Goal: Information Seeking & Learning: Learn about a topic

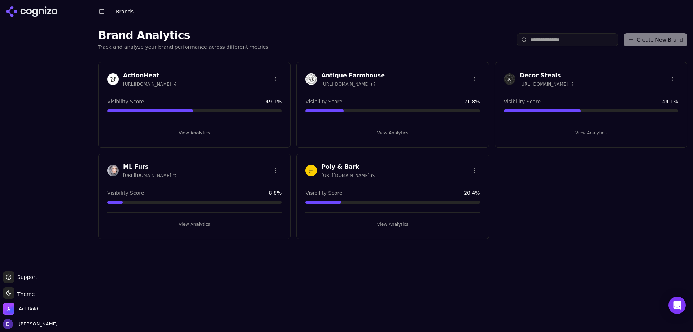
click at [129, 164] on h3 "ML Furs" at bounding box center [150, 166] width 54 height 9
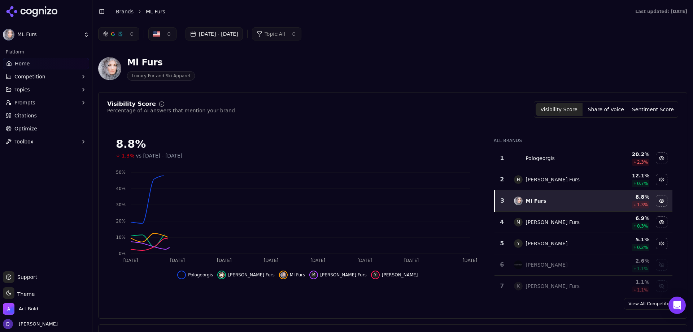
click at [224, 34] on button "[DATE] - [DATE]" at bounding box center [214, 33] width 57 height 13
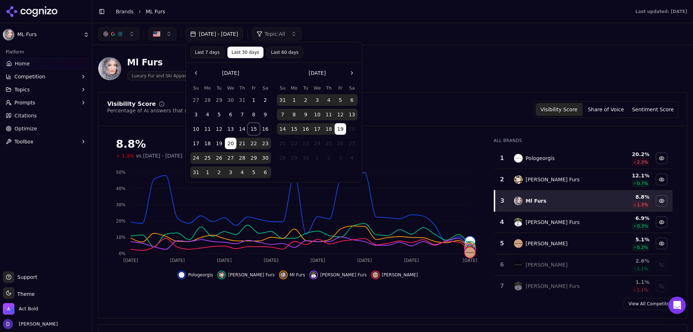
click at [249, 129] on button "15" at bounding box center [254, 129] width 12 height 12
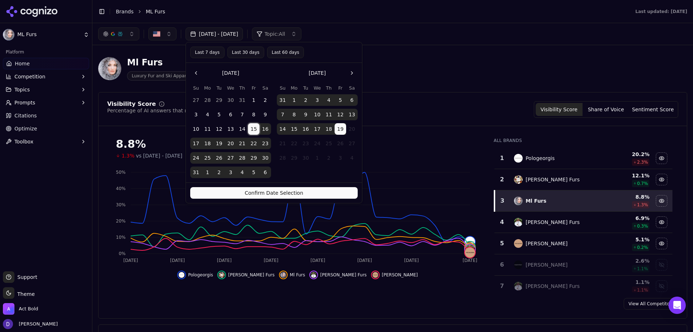
click at [282, 130] on button "14" at bounding box center [283, 129] width 12 height 12
click at [283, 195] on button "Confirm Date Selection" at bounding box center [274, 193] width 168 height 12
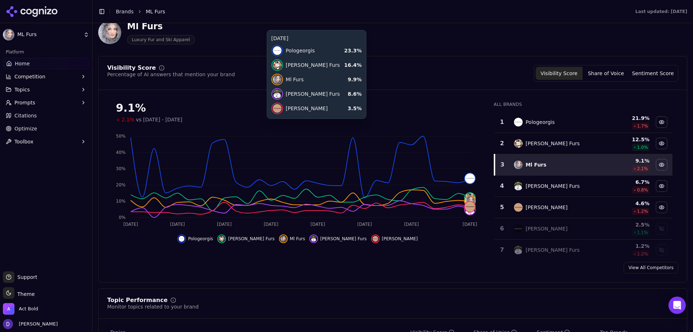
scroll to position [144, 0]
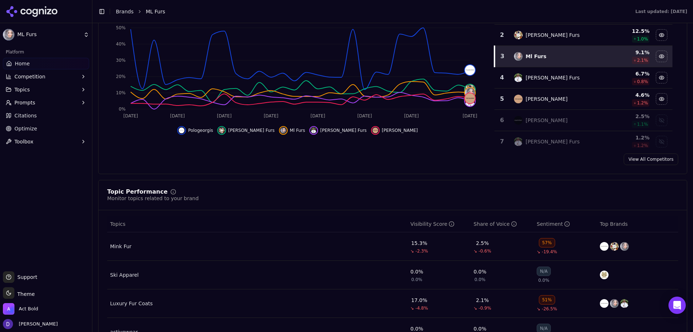
click at [639, 160] on link "View All Competitors" at bounding box center [651, 159] width 55 height 12
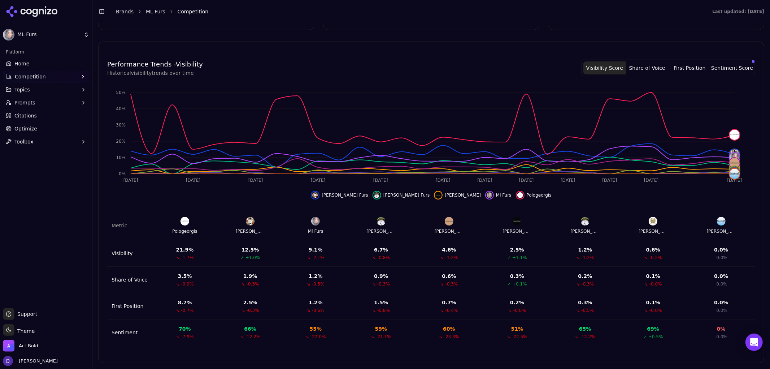
scroll to position [191, 0]
click at [16, 62] on span "Home" at bounding box center [21, 63] width 15 height 7
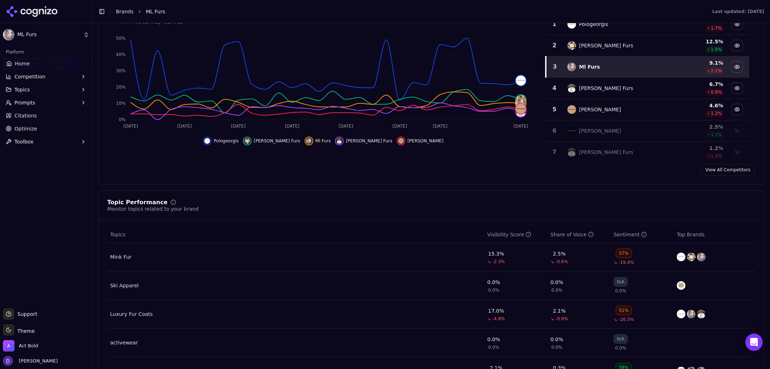
scroll to position [200, 0]
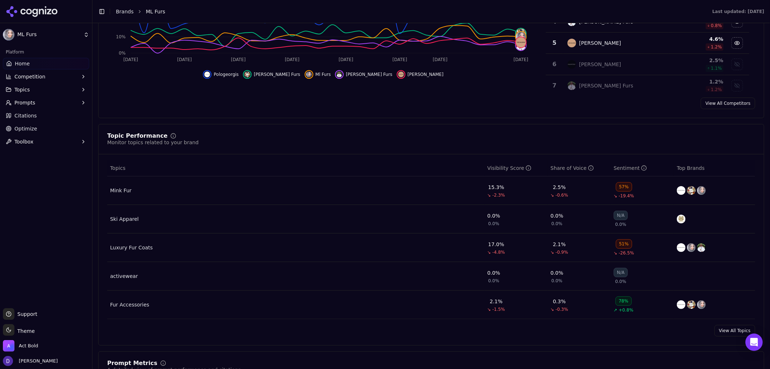
click at [693, 331] on link "View All Topics" at bounding box center [735, 331] width 41 height 12
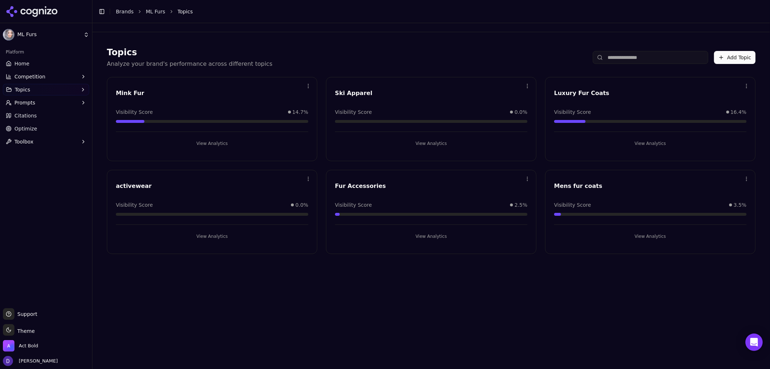
click at [643, 143] on button "View Analytics" at bounding box center [650, 144] width 192 height 12
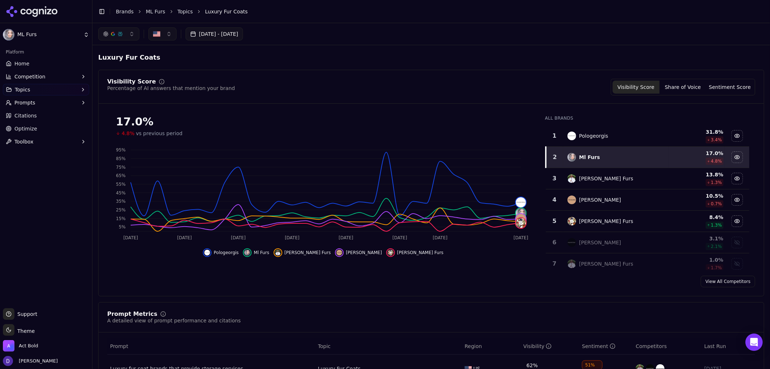
click at [662, 79] on div "Visibility Score Share of Voice Sentiment Score" at bounding box center [683, 87] width 144 height 17
click at [671, 83] on button "Share of Voice" at bounding box center [683, 87] width 47 height 13
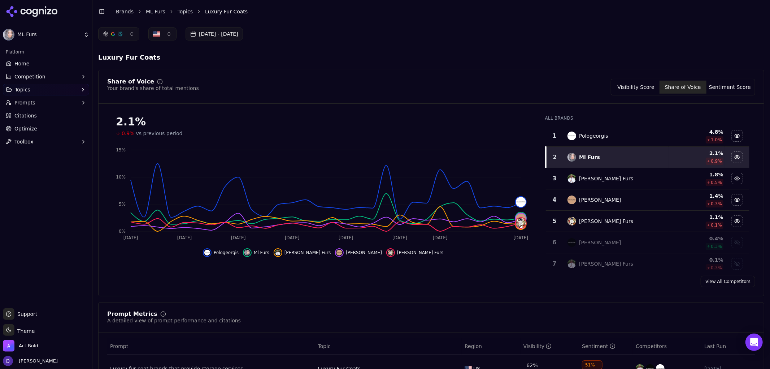
click at [643, 80] on div "Visibility Score Share of Voice Sentiment Score" at bounding box center [683, 87] width 144 height 17
click at [643, 89] on button "Visibility Score" at bounding box center [636, 87] width 47 height 13
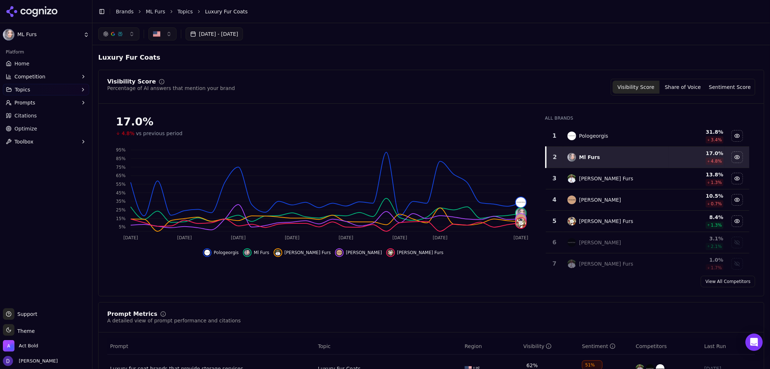
click at [22, 60] on span "Home" at bounding box center [21, 63] width 15 height 7
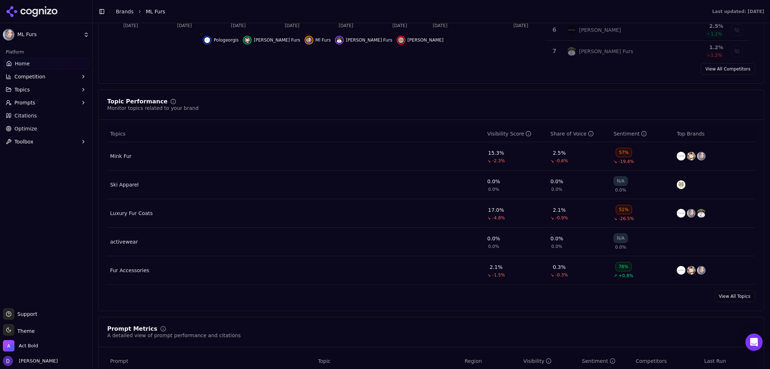
scroll to position [281, 0]
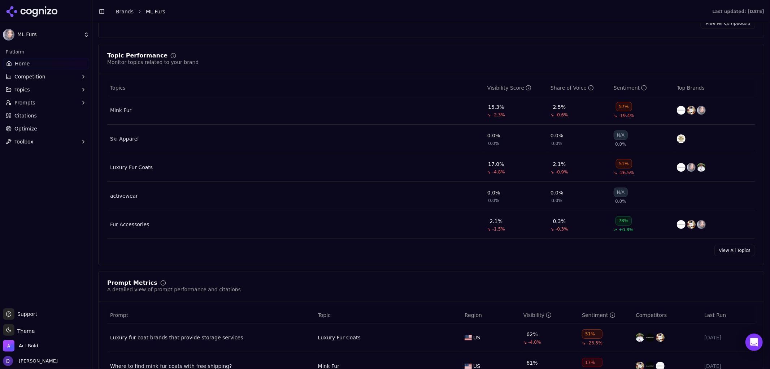
drag, startPoint x: 723, startPoint y: 254, endPoint x: 734, endPoint y: 259, distance: 13.1
click at [693, 253] on link "View All Topics" at bounding box center [735, 250] width 41 height 12
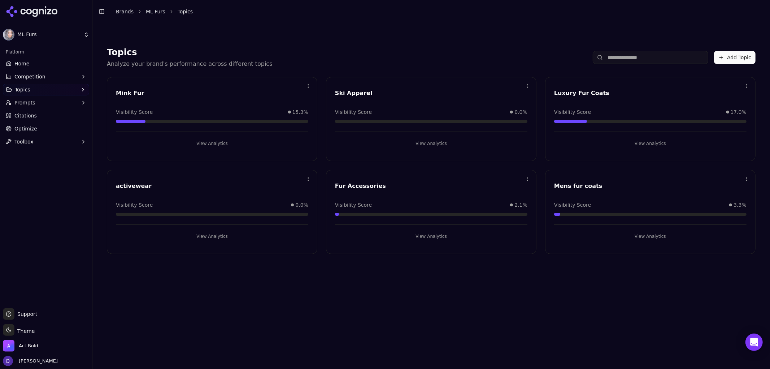
click at [438, 143] on button "View Analytics" at bounding box center [431, 144] width 192 height 12
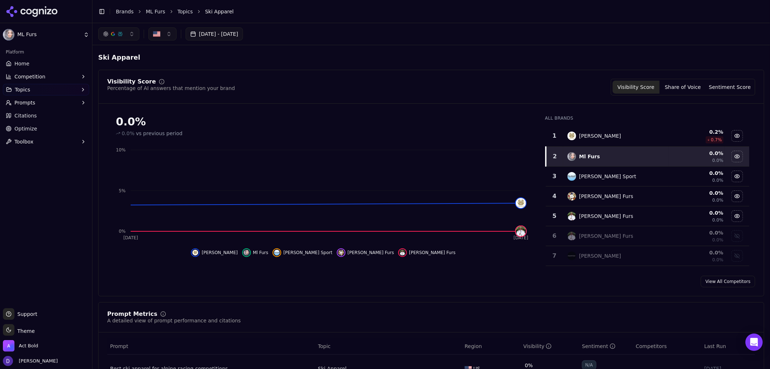
click at [693, 82] on button "Share of Voice" at bounding box center [683, 87] width 47 height 13
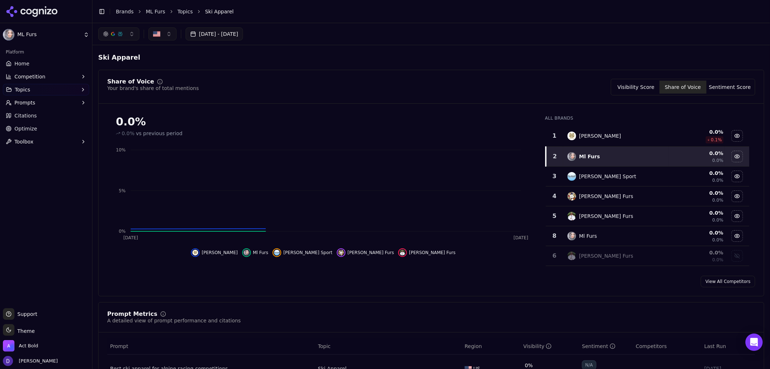
click at [643, 85] on button "Visibility Score" at bounding box center [636, 87] width 47 height 13
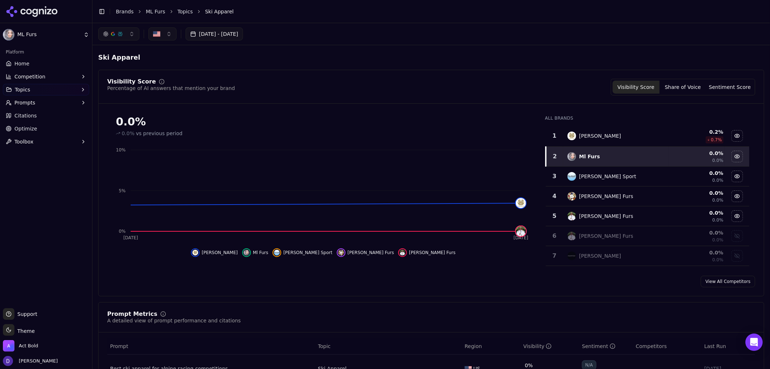
click at [22, 61] on span "Home" at bounding box center [21, 63] width 15 height 7
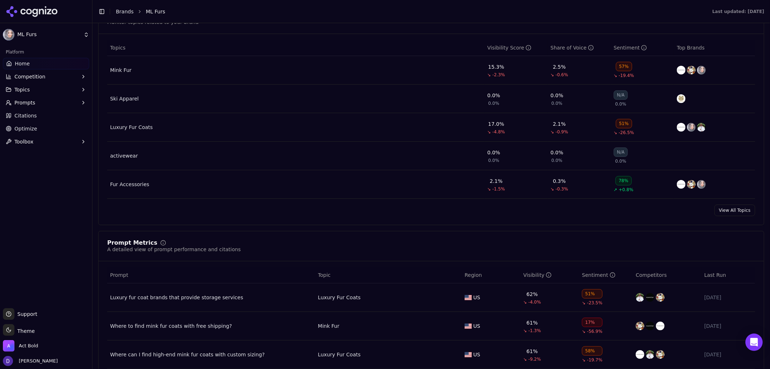
scroll to position [521, 0]
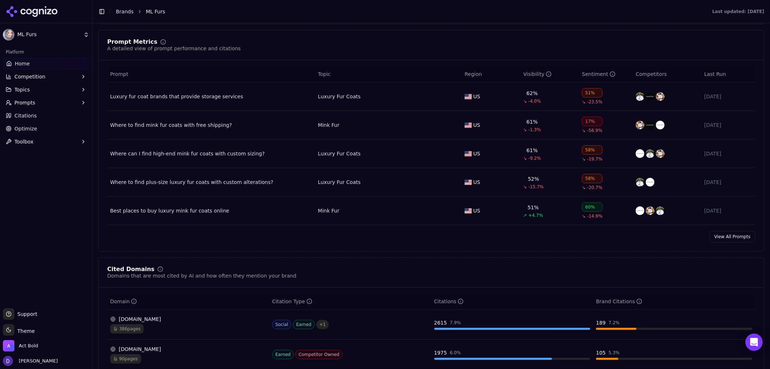
click at [693, 239] on link "View All Prompts" at bounding box center [732, 237] width 45 height 12
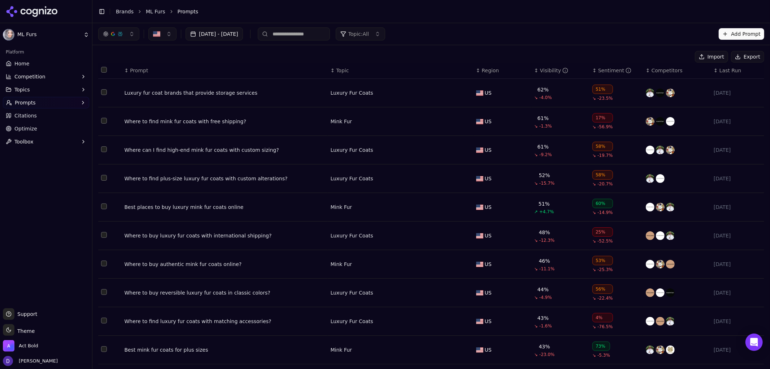
click at [693, 55] on button "Export" at bounding box center [747, 57] width 33 height 12
click at [29, 63] on link "Home" at bounding box center [46, 64] width 86 height 12
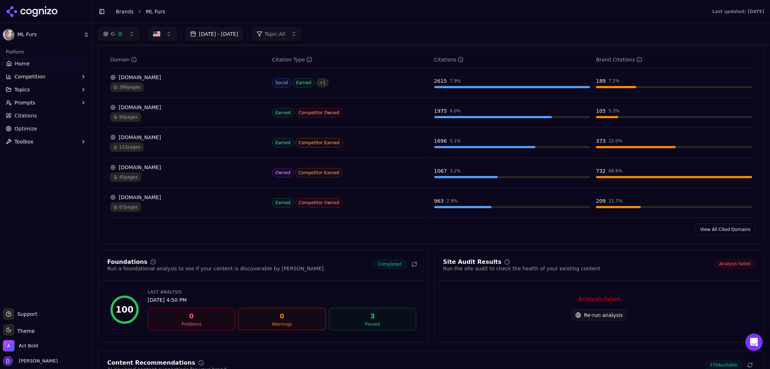
scroll to position [762, 0]
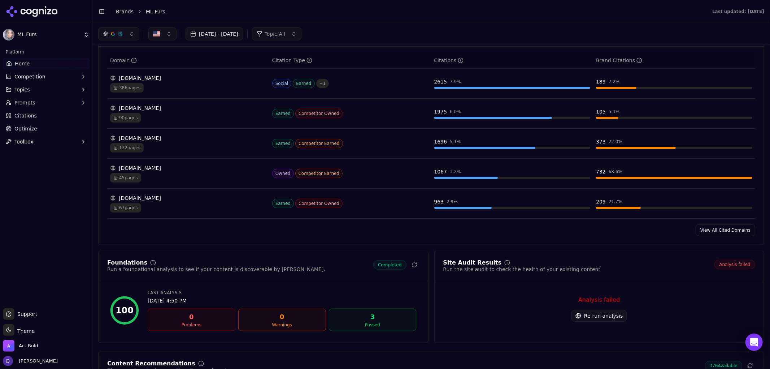
click at [693, 236] on link "View All Cited Domains" at bounding box center [726, 230] width 60 height 12
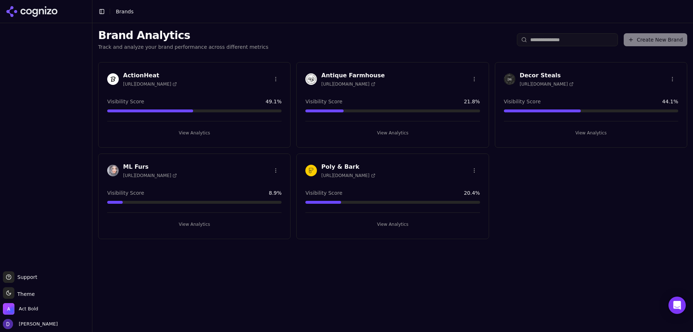
click at [118, 165] on div at bounding box center [113, 171] width 12 height 12
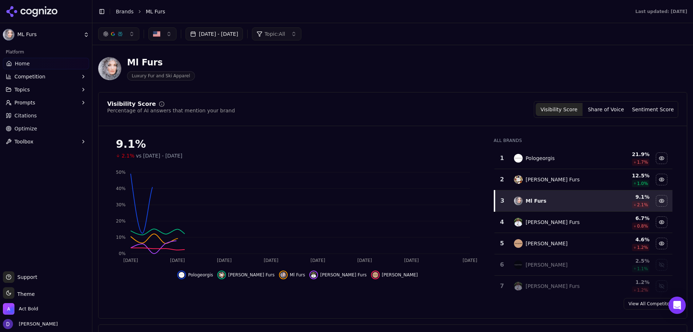
click at [218, 37] on button "[DATE] - [DATE]" at bounding box center [214, 33] width 57 height 13
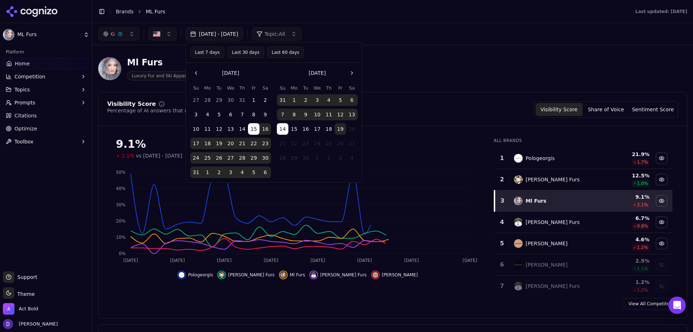
click at [211, 55] on button "Last 7 days" at bounding box center [207, 53] width 34 height 12
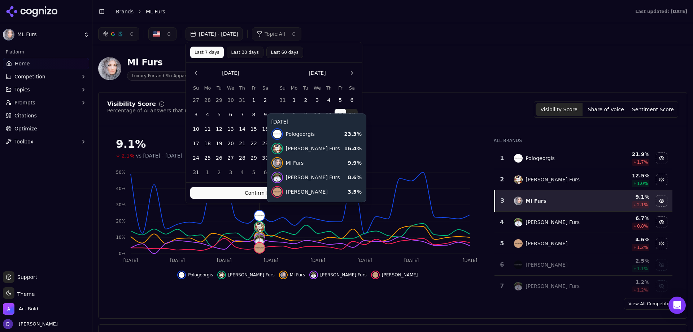
click at [261, 195] on button "Confirm Date Selection" at bounding box center [274, 193] width 168 height 12
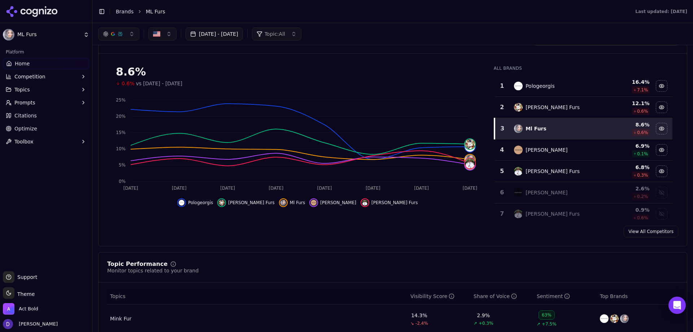
scroll to position [36, 0]
